Goal: Information Seeking & Learning: Check status

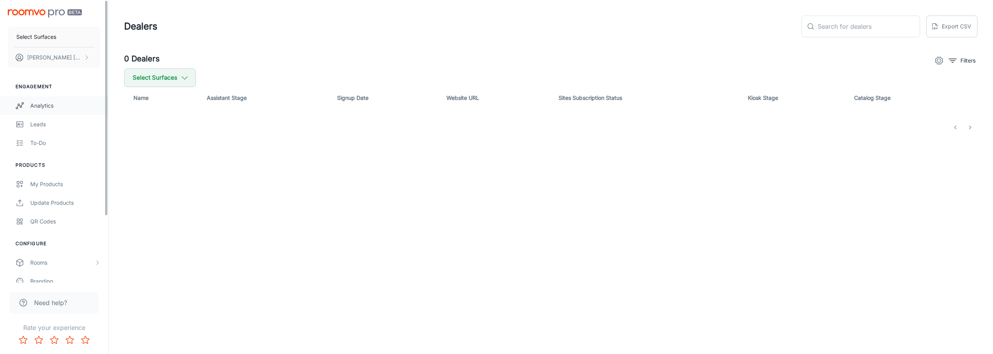
click at [40, 102] on div "Analytics" at bounding box center [65, 105] width 70 height 9
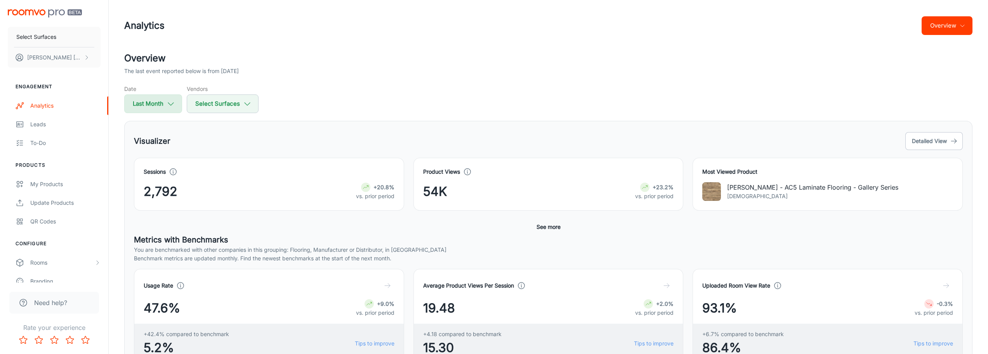
click at [172, 101] on icon "button" at bounding box center [170, 103] width 9 height 9
select select "8"
select select "2025"
select select "8"
select select "2025"
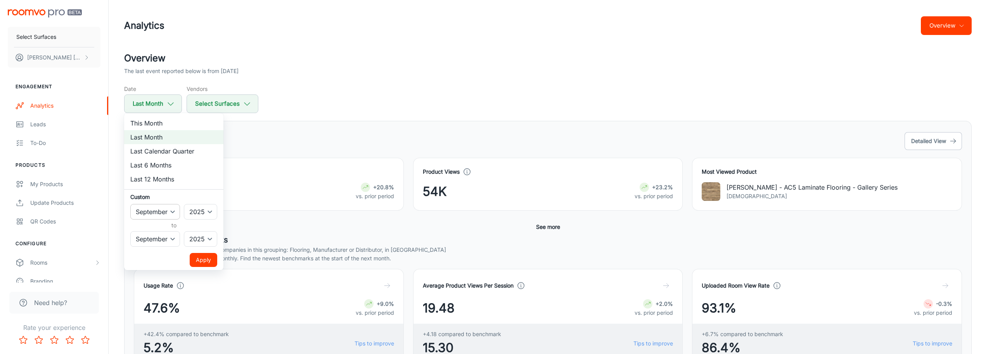
click at [173, 211] on select "January February March April May June July August September October November De…" at bounding box center [155, 212] width 50 height 16
select select "3"
click at [130, 204] on select "January February March April May June July August September October November De…" at bounding box center [155, 212] width 50 height 16
click at [208, 211] on select "2022 2023 2024 2025" at bounding box center [200, 212] width 33 height 16
select select "2024"
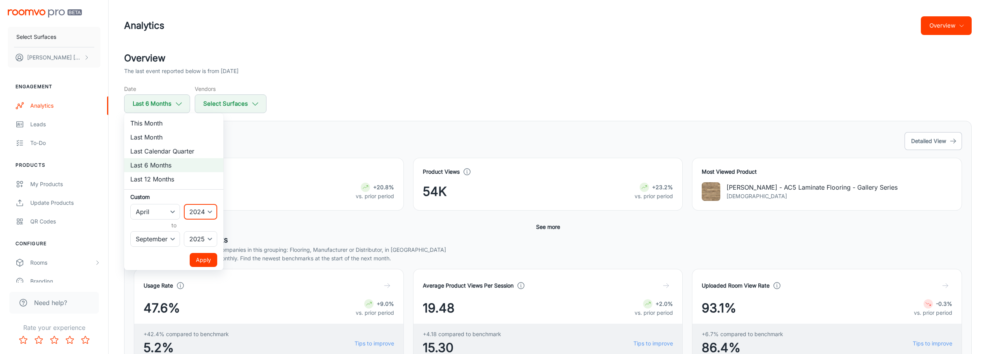
click at [184, 204] on select "2022 2023 2024 2025" at bounding box center [200, 212] width 33 height 16
click at [175, 237] on select "January February March April May June July August September October November De…" at bounding box center [155, 239] width 50 height 16
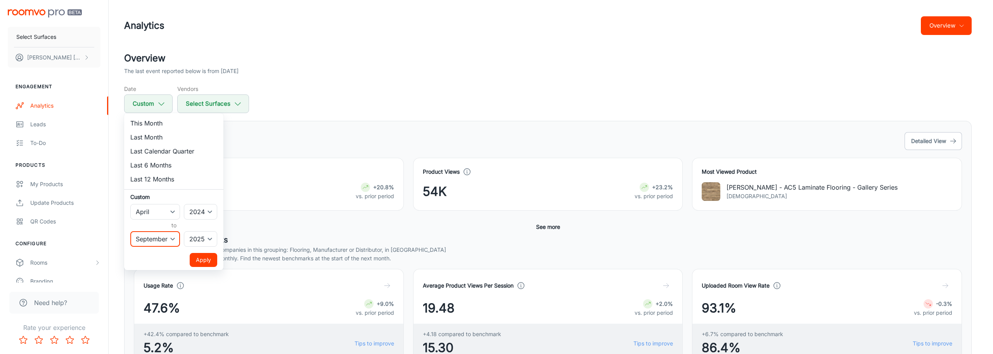
select select "3"
click at [130, 231] on select "January February March April May June July August September October November De…" at bounding box center [155, 239] width 50 height 16
click at [209, 262] on button "Apply" at bounding box center [204, 260] width 28 height 14
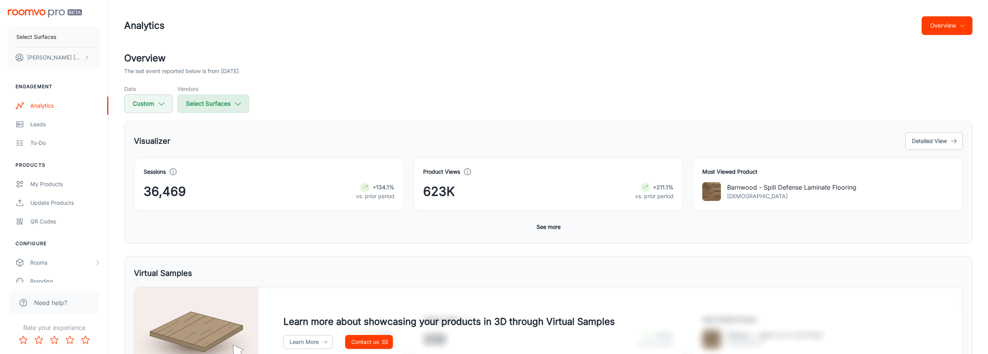
click at [203, 102] on button "Select Surfaces" at bounding box center [213, 103] width 72 height 19
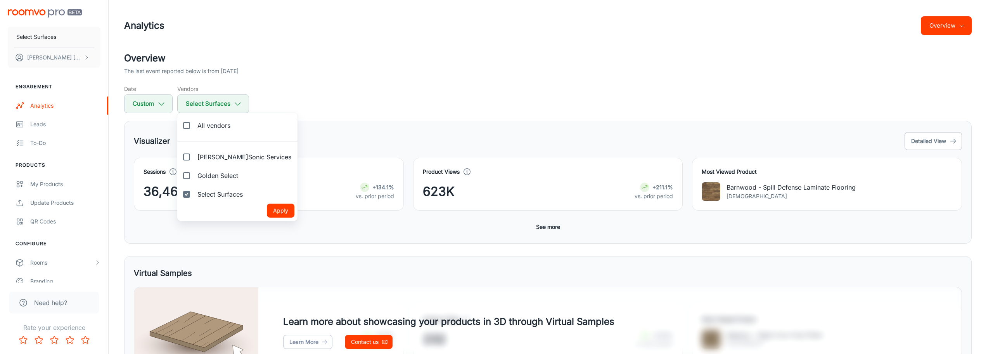
click at [210, 177] on span "Golden Select" at bounding box center [218, 175] width 41 height 9
click at [194, 177] on input "Golden Select" at bounding box center [187, 176] width 16 height 16
checkbox input "true"
click at [206, 194] on span "Select Surfaces" at bounding box center [220, 193] width 45 height 9
click at [194, 194] on input "Select Surfaces" at bounding box center [187, 194] width 16 height 16
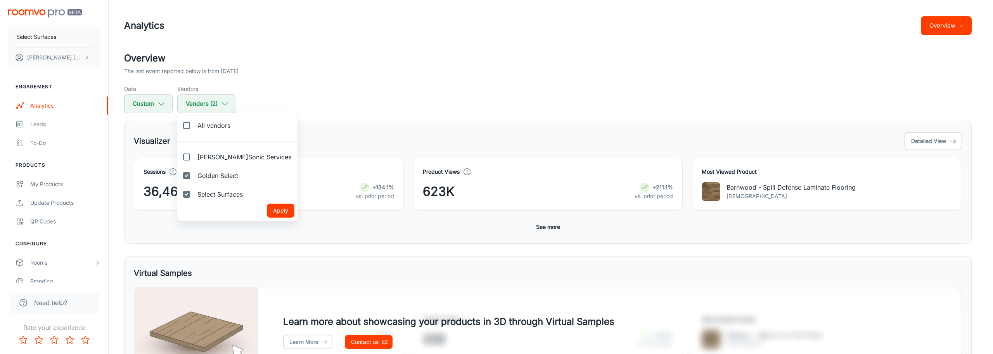
checkbox input "false"
click at [267, 210] on button "Apply" at bounding box center [281, 210] width 28 height 14
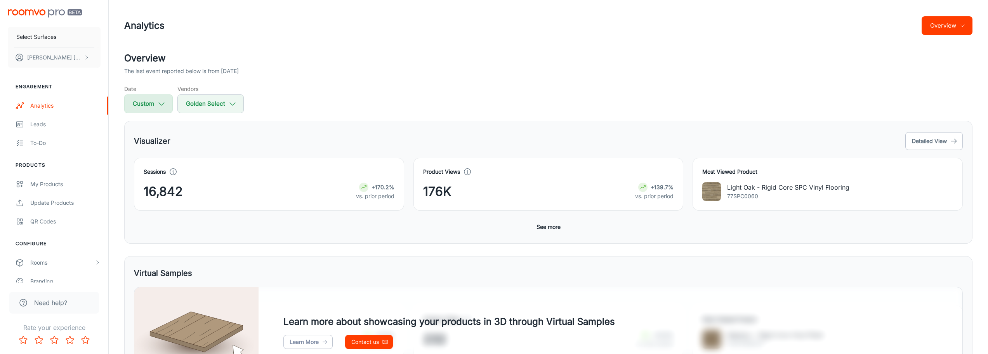
click at [145, 105] on button "Custom" at bounding box center [148, 103] width 49 height 19
select select "3"
select select "2024"
select select "3"
select select "2025"
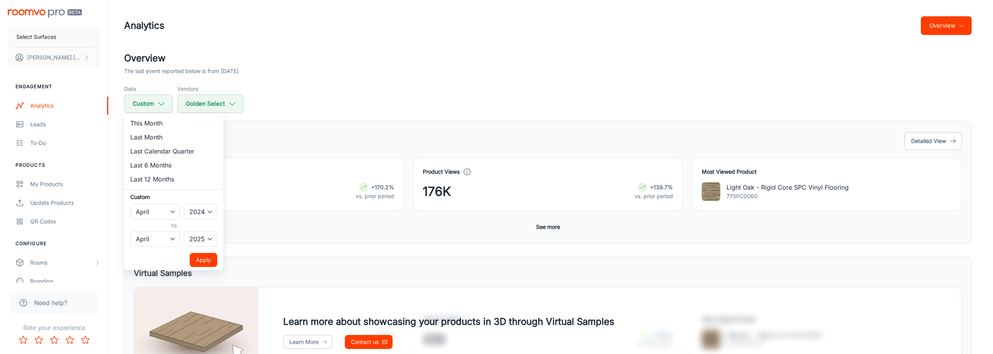
click at [357, 71] on div at bounding box center [496, 177] width 993 height 354
